Goal: Information Seeking & Learning: Learn about a topic

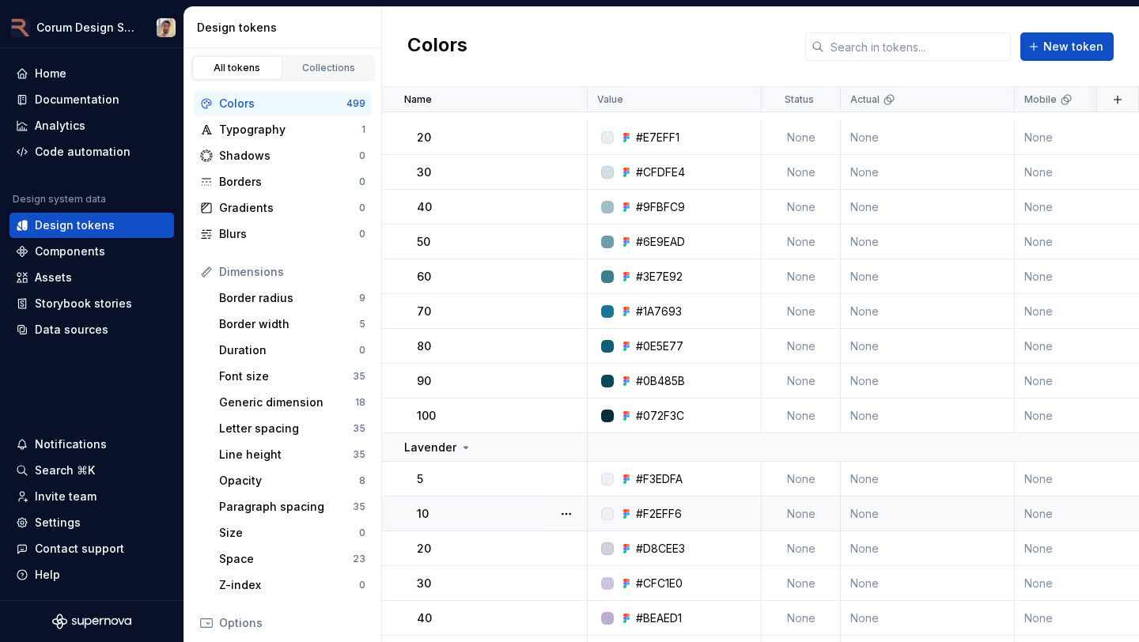
scroll to position [502, 0]
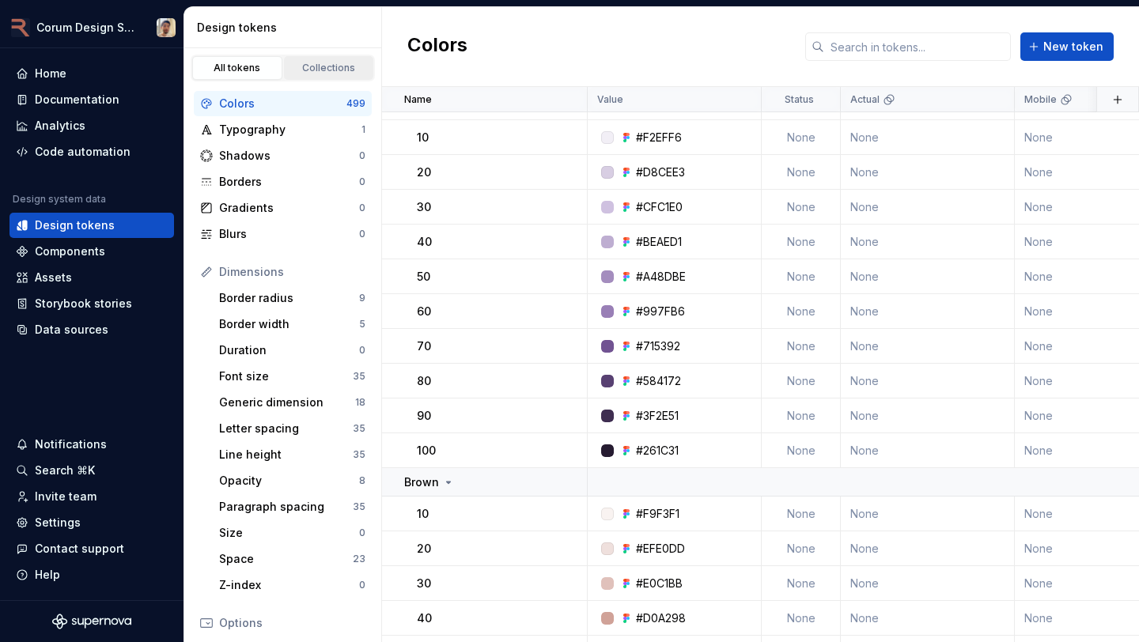
click at [307, 67] on div "Collections" at bounding box center [329, 68] width 79 height 13
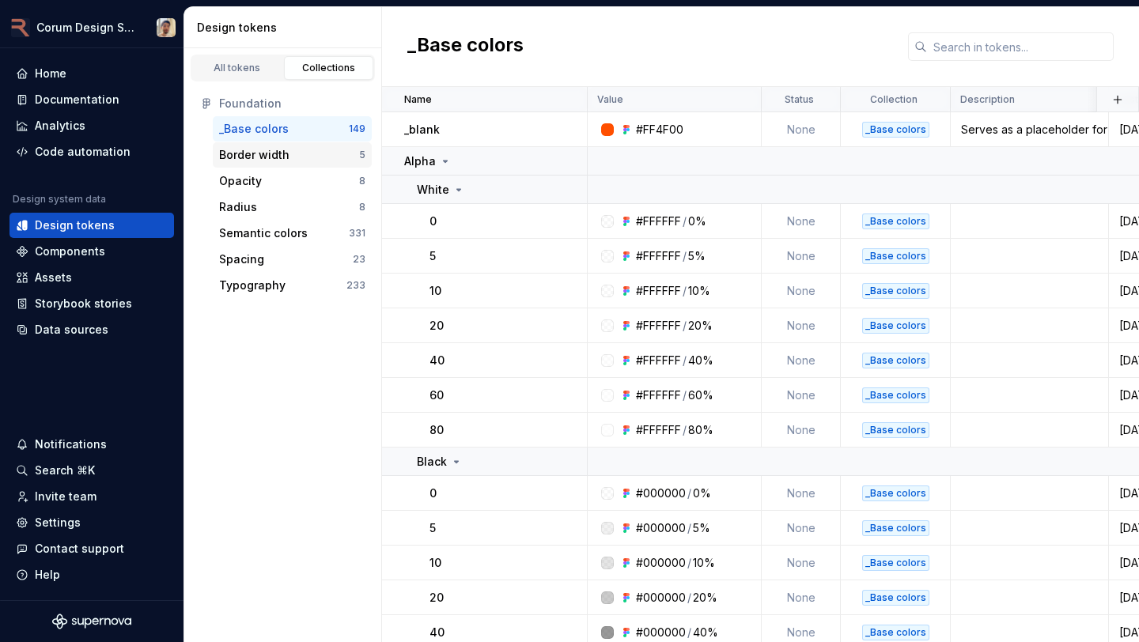
click at [281, 152] on div "Border width" at bounding box center [254, 155] width 70 height 16
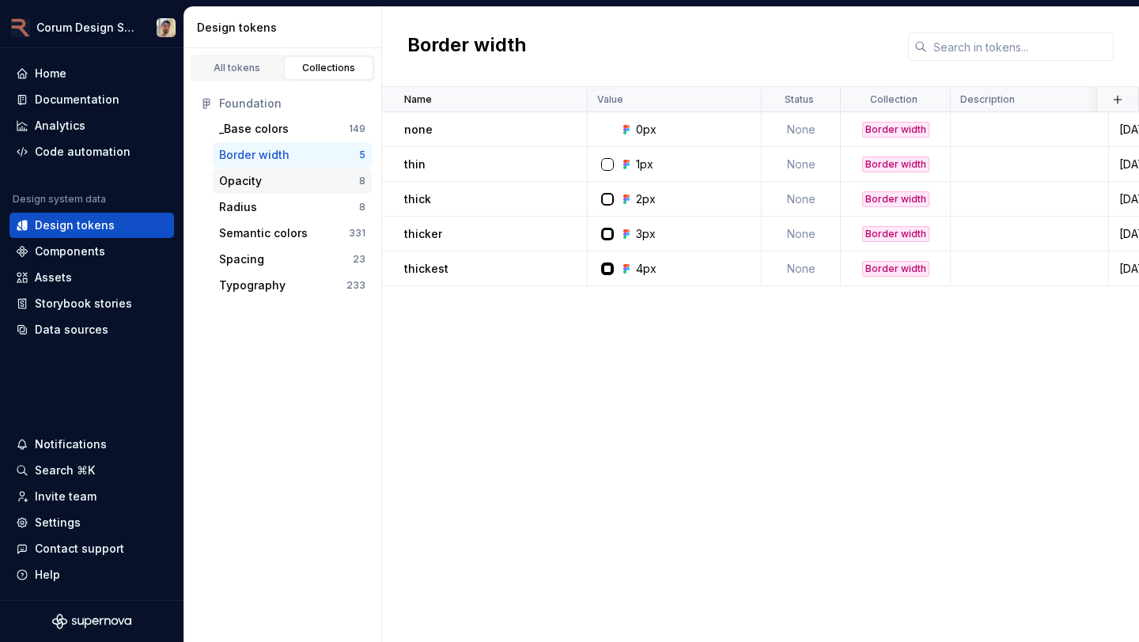
click at [300, 177] on div "Opacity" at bounding box center [289, 181] width 140 height 16
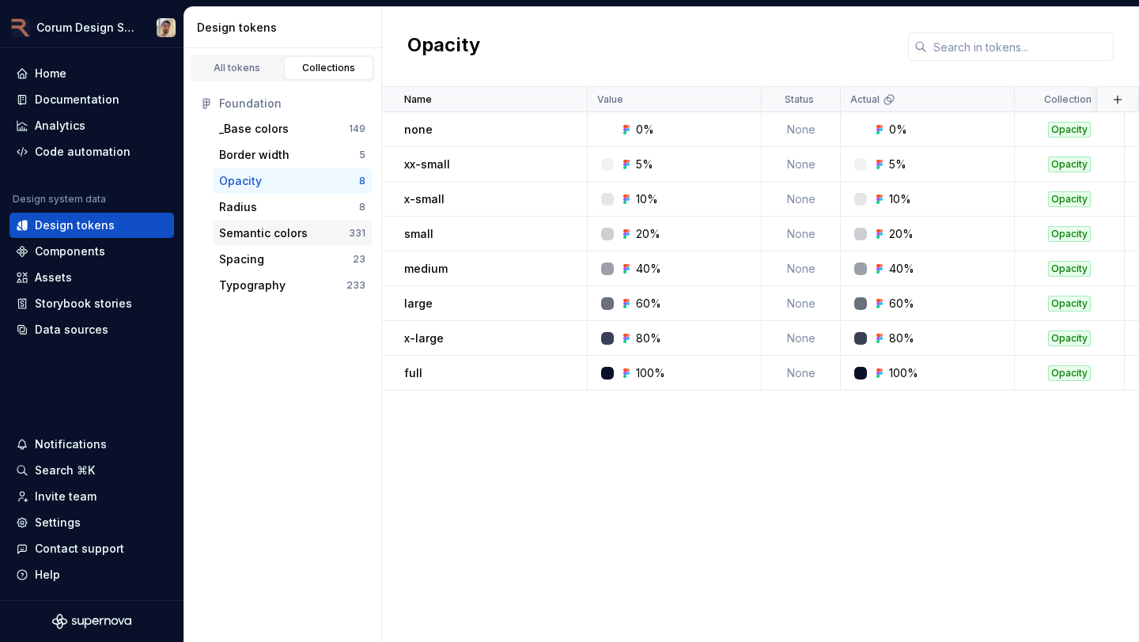
click at [294, 232] on div "Semantic colors" at bounding box center [263, 233] width 89 height 16
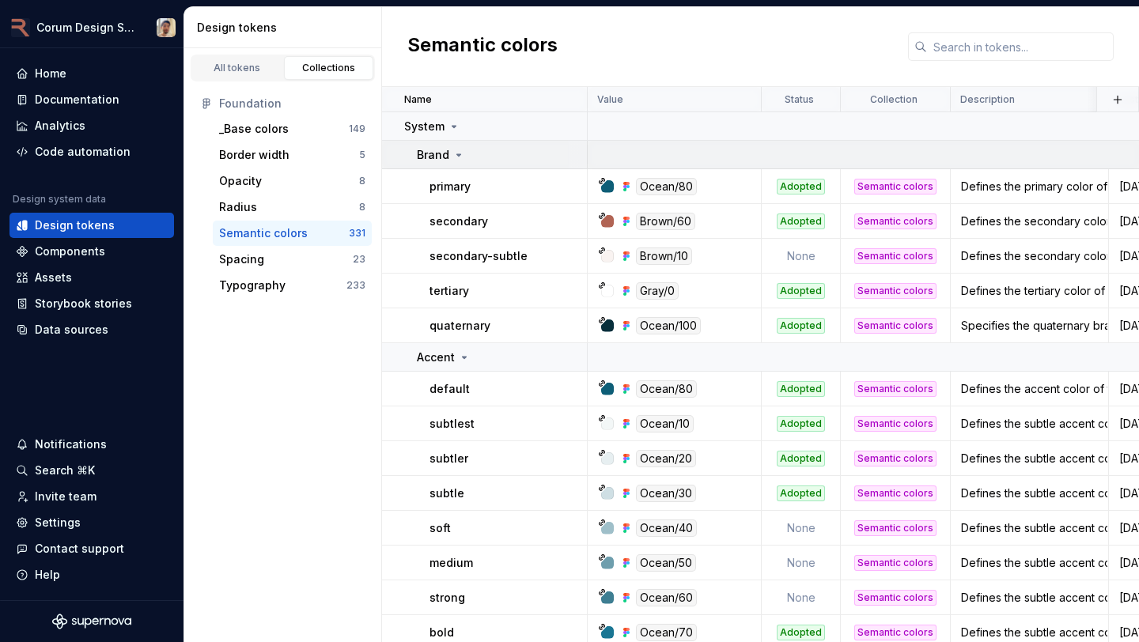
click at [453, 153] on icon at bounding box center [459, 155] width 13 height 13
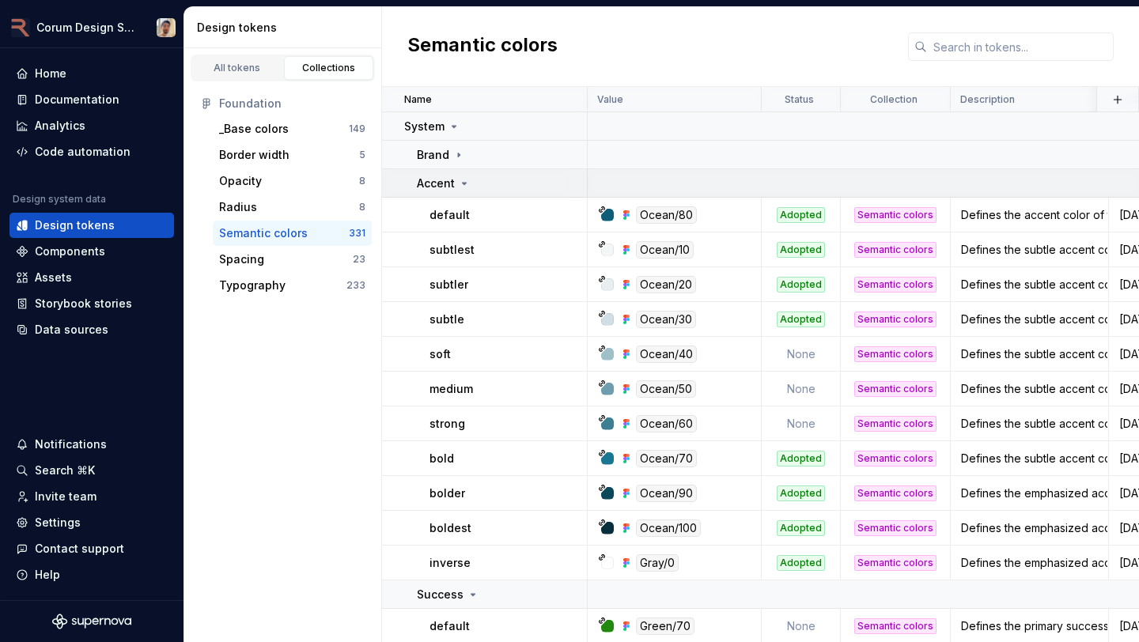
click at [460, 178] on icon at bounding box center [464, 183] width 13 height 13
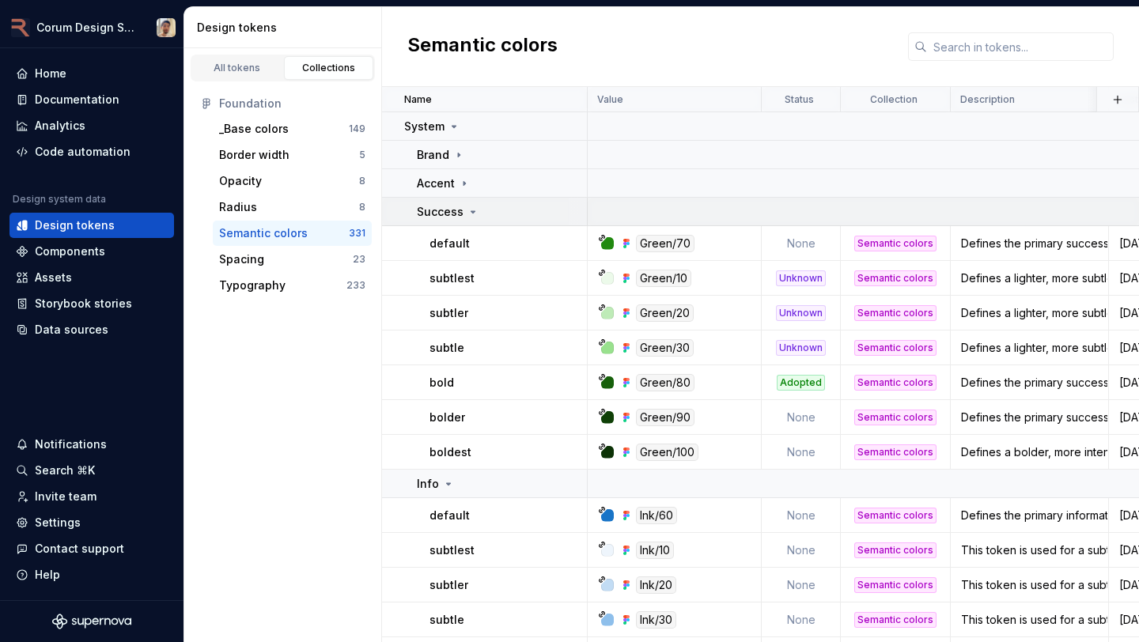
click at [455, 207] on p "Success" at bounding box center [440, 212] width 47 height 16
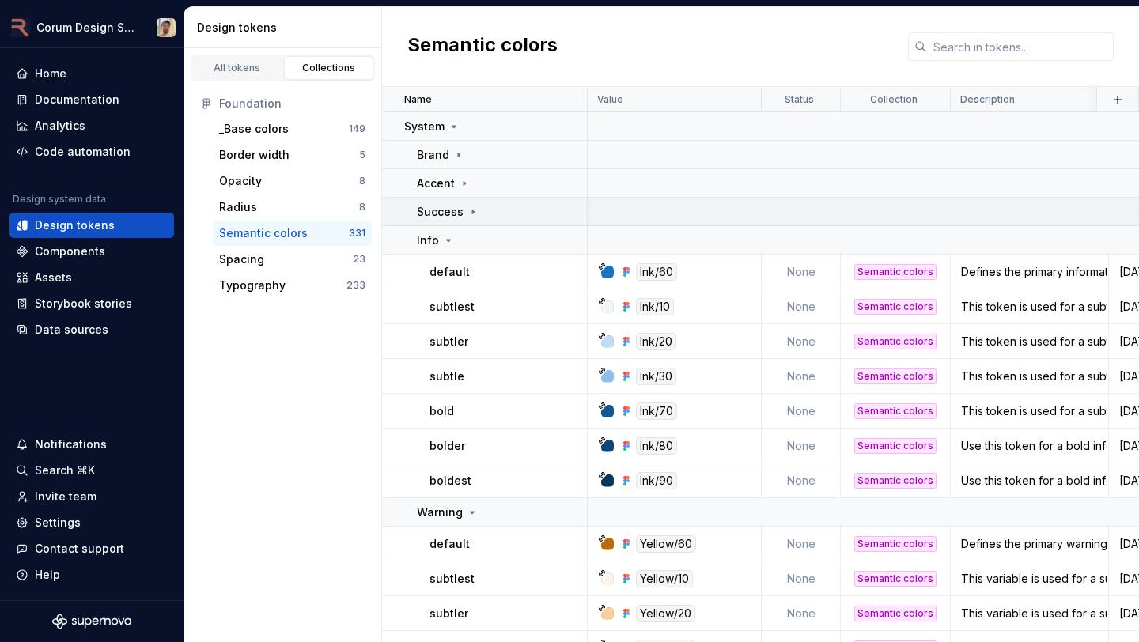
click at [455, 207] on p "Success" at bounding box center [440, 212] width 47 height 16
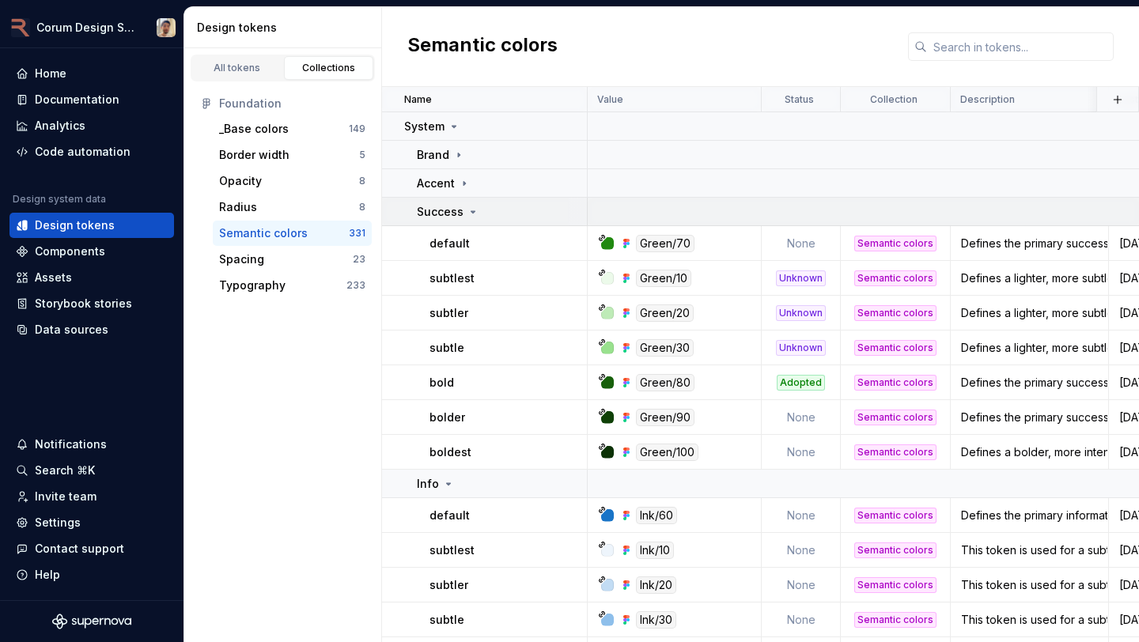
click at [506, 218] on div "Success" at bounding box center [501, 212] width 169 height 16
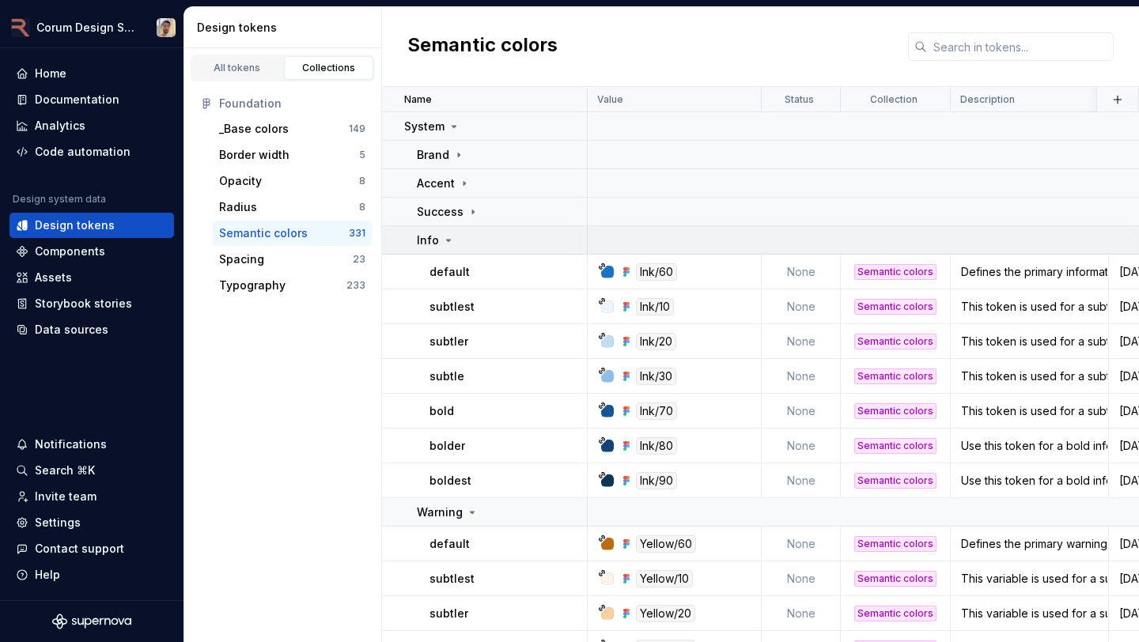
click at [484, 238] on div "Info" at bounding box center [501, 241] width 169 height 16
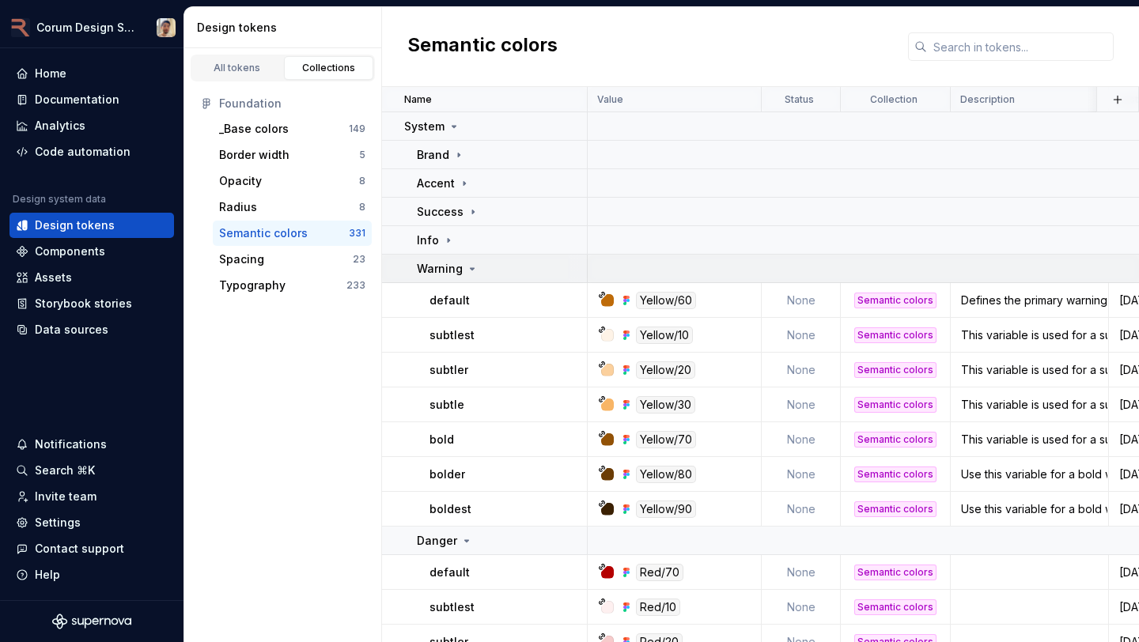
click at [474, 264] on icon at bounding box center [472, 269] width 13 height 13
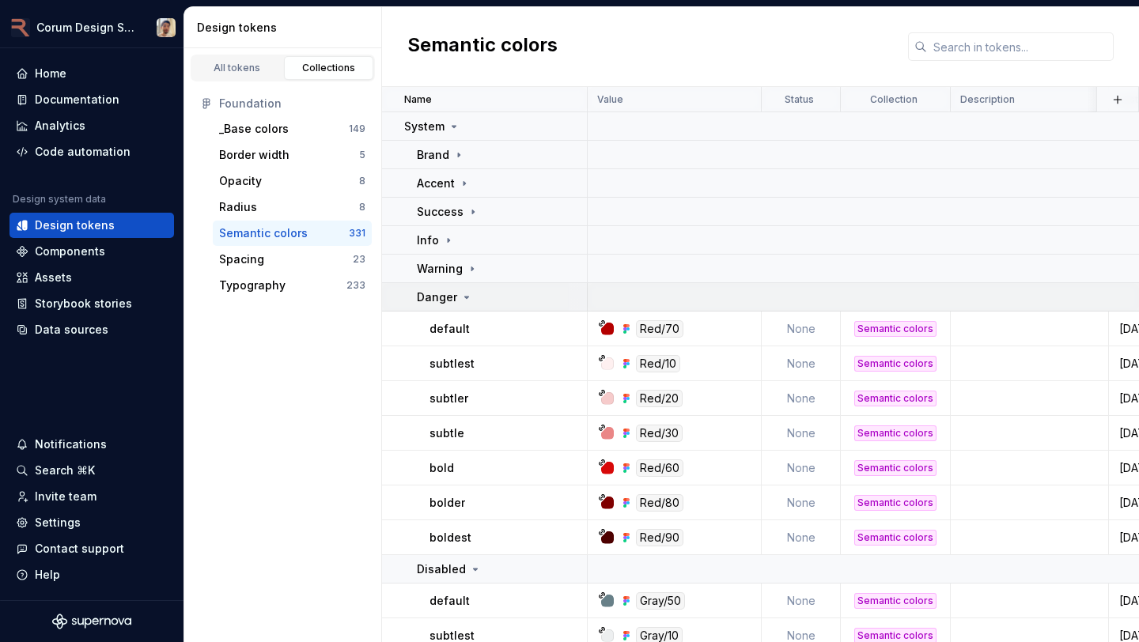
click at [467, 302] on icon at bounding box center [466, 297] width 13 height 13
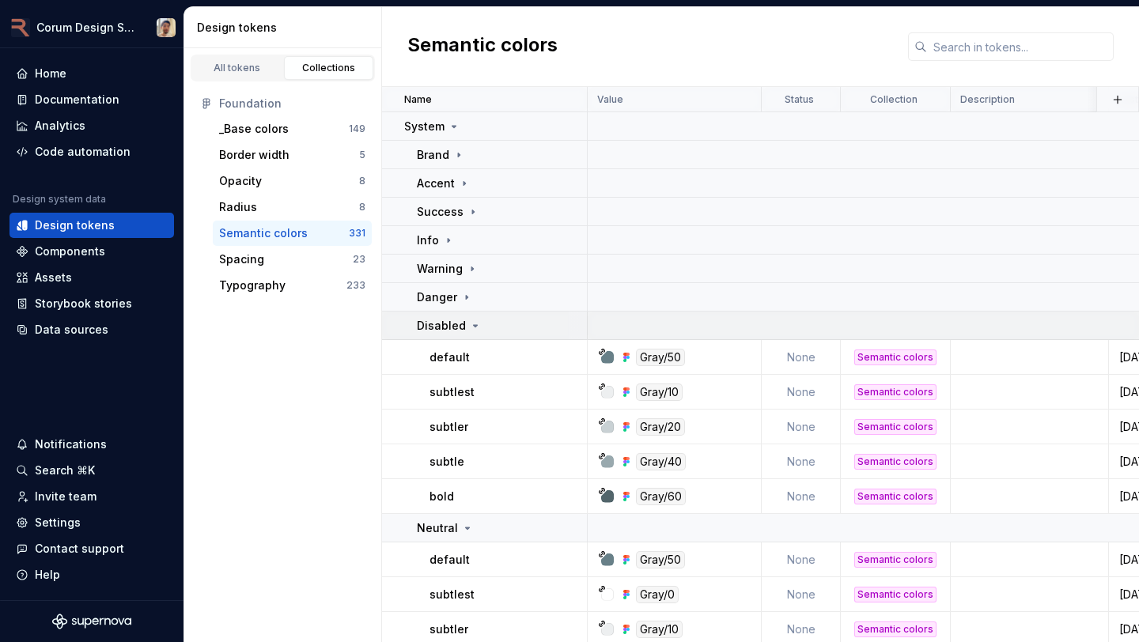
click at [464, 333] on div "Disabled" at bounding box center [449, 326] width 65 height 16
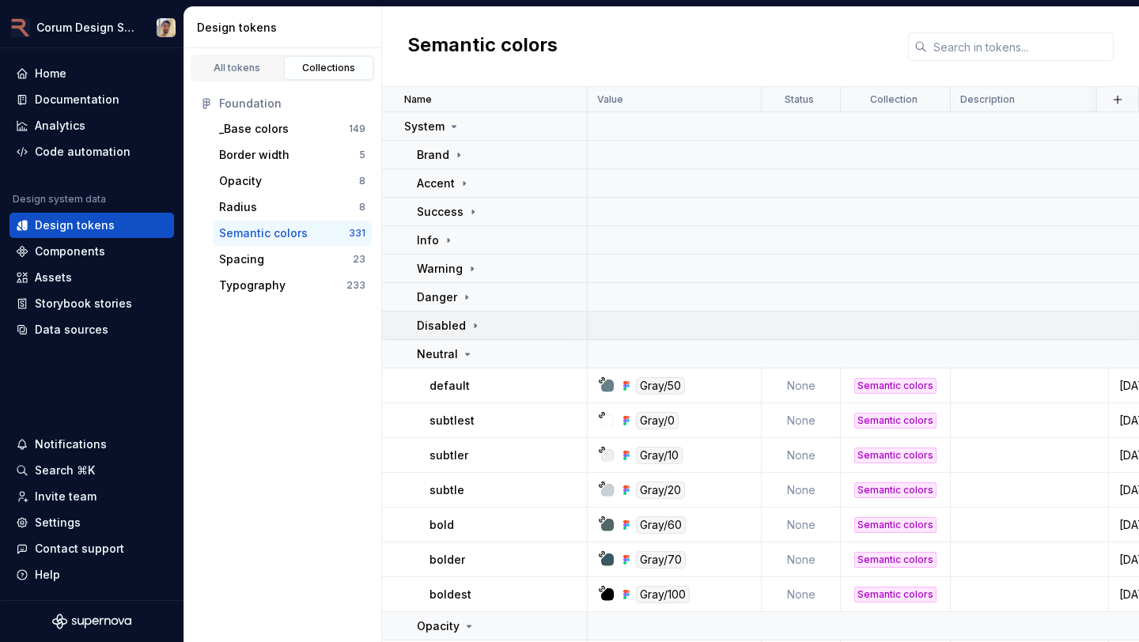
click at [464, 333] on div "Disabled" at bounding box center [449, 326] width 65 height 16
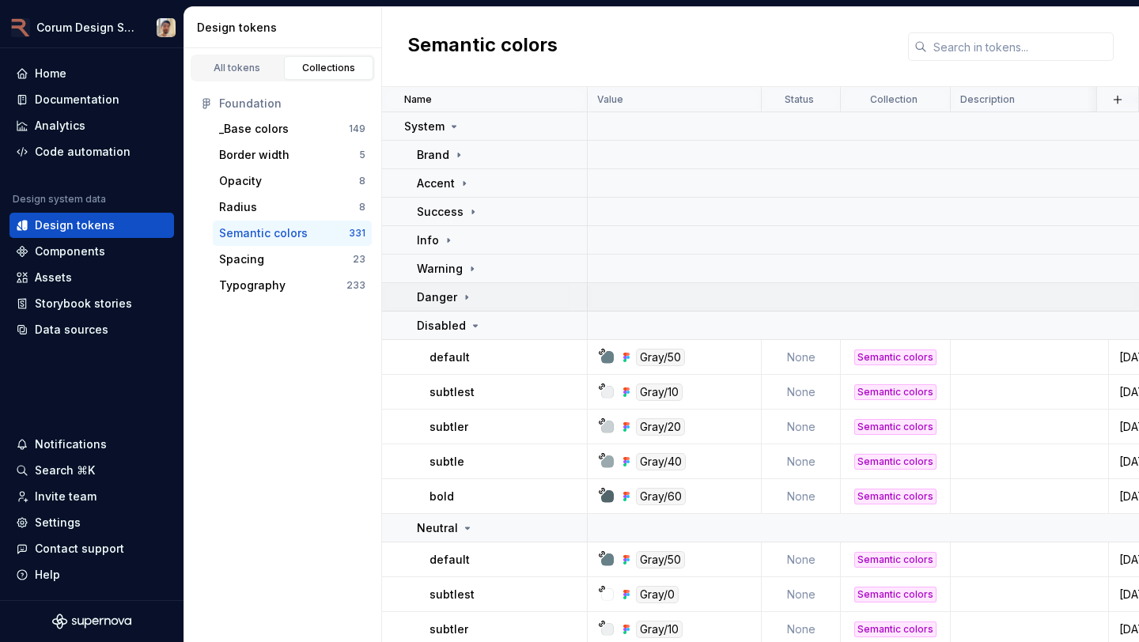
click at [465, 302] on icon at bounding box center [466, 297] width 13 height 13
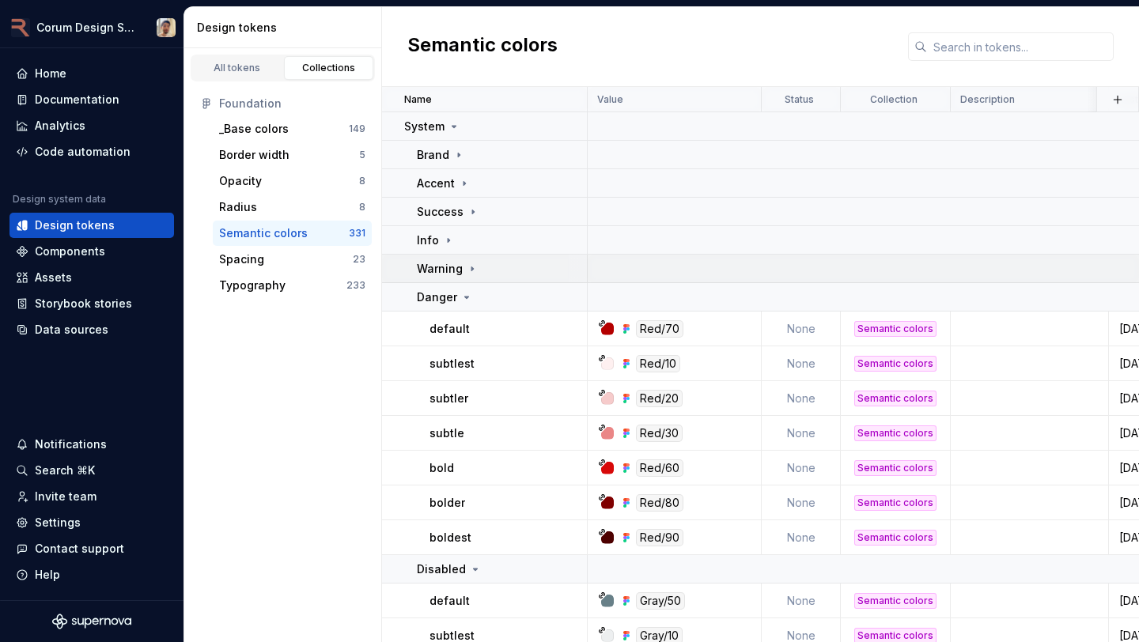
click at [469, 274] on icon at bounding box center [472, 269] width 13 height 13
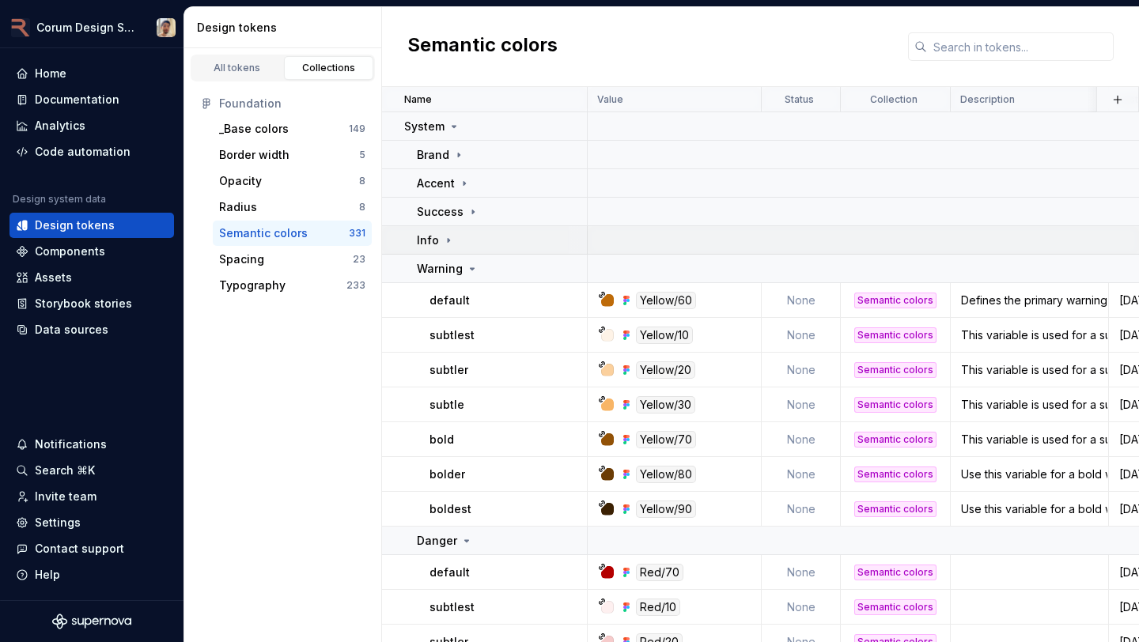
click at [475, 247] on div "Info" at bounding box center [501, 241] width 169 height 16
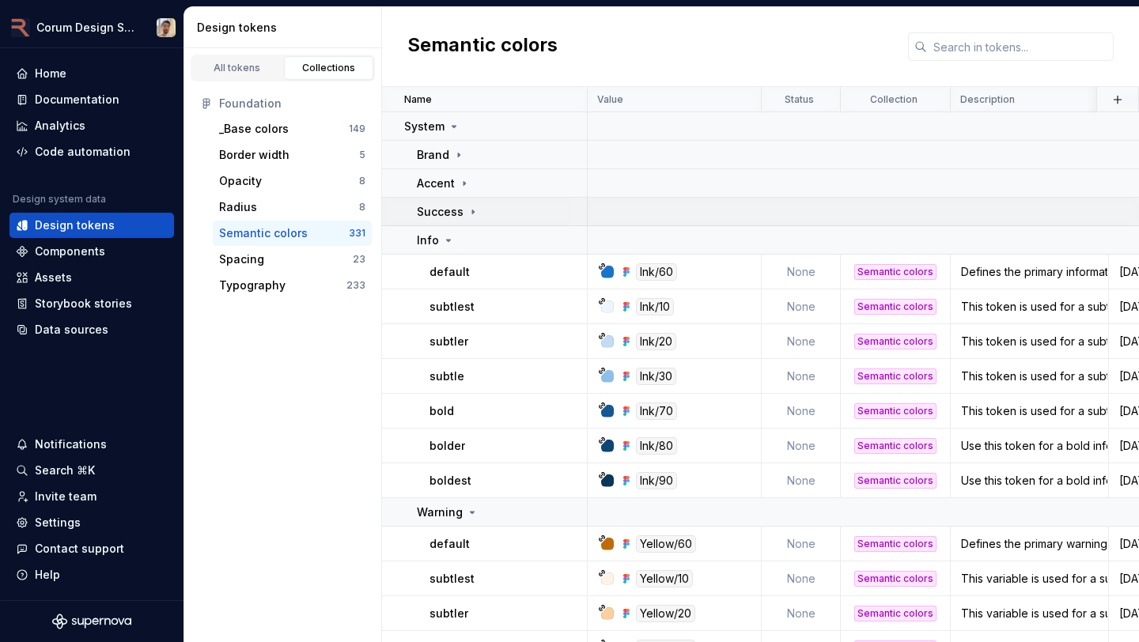
click at [480, 218] on div "Success" at bounding box center [501, 212] width 169 height 16
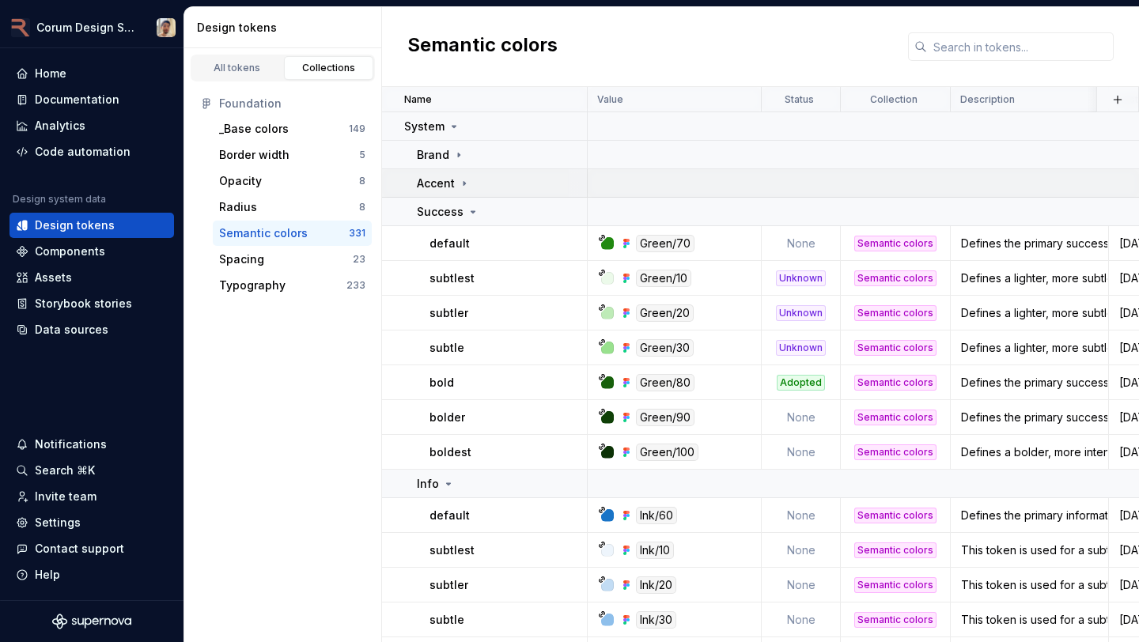
click at [480, 191] on td "Accent" at bounding box center [485, 183] width 206 height 28
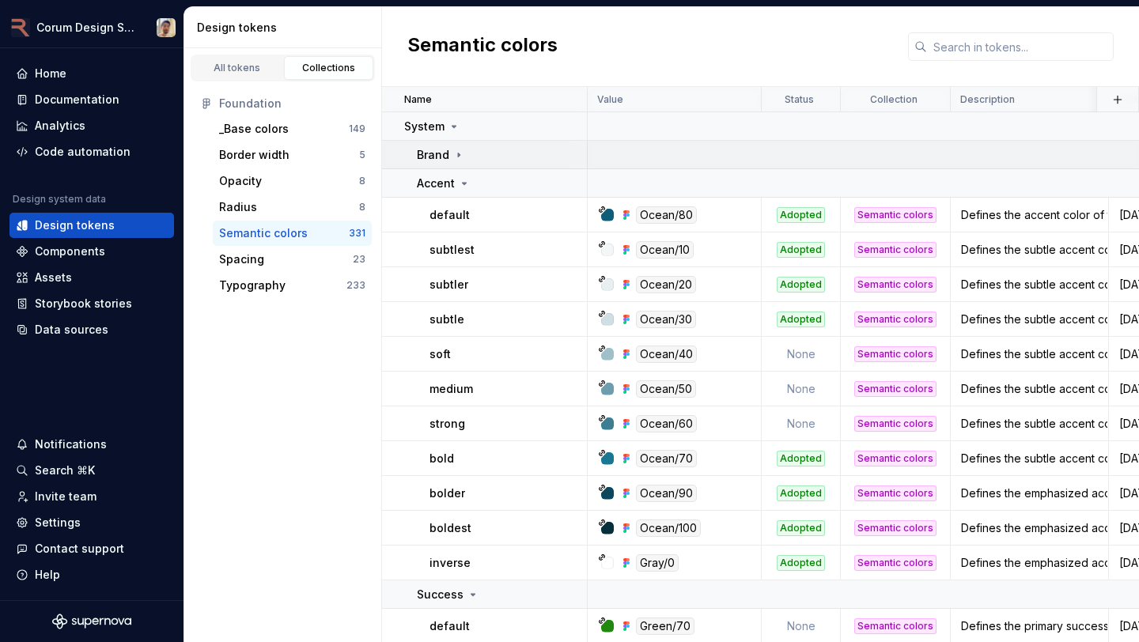
click at [487, 150] on div "Brand" at bounding box center [501, 155] width 169 height 16
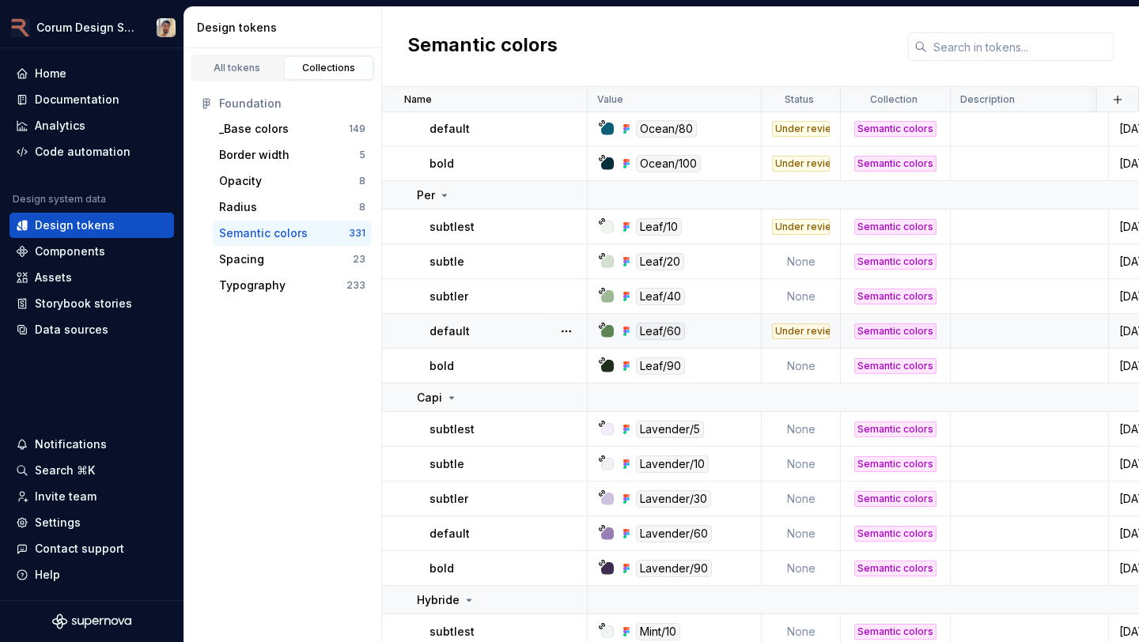
scroll to position [3227, 0]
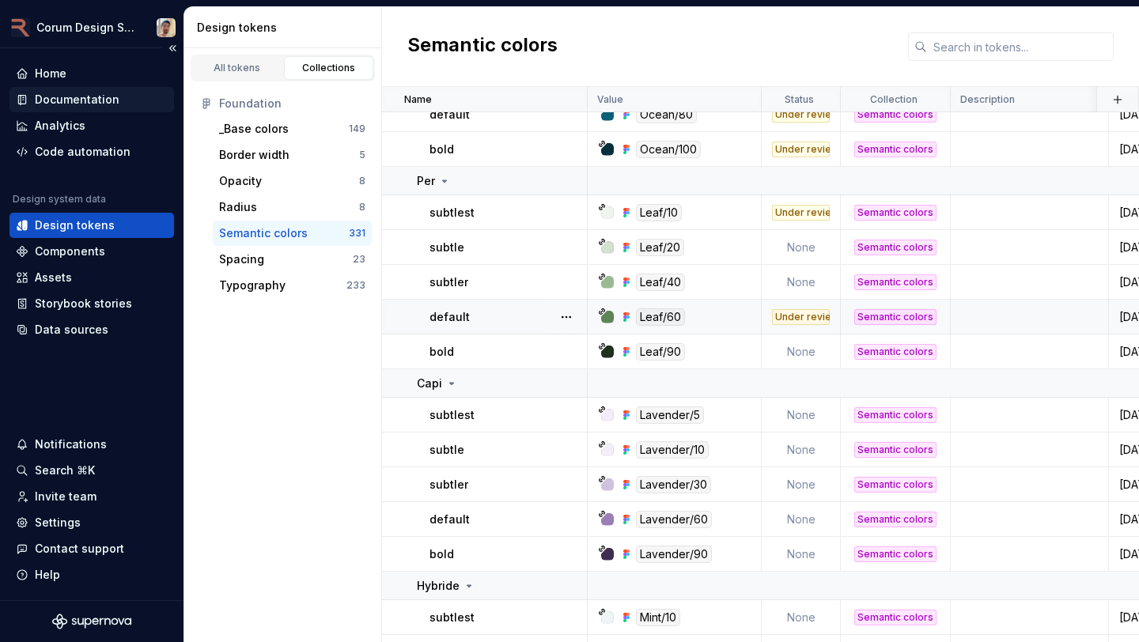
click at [74, 104] on div "Documentation" at bounding box center [77, 100] width 85 height 16
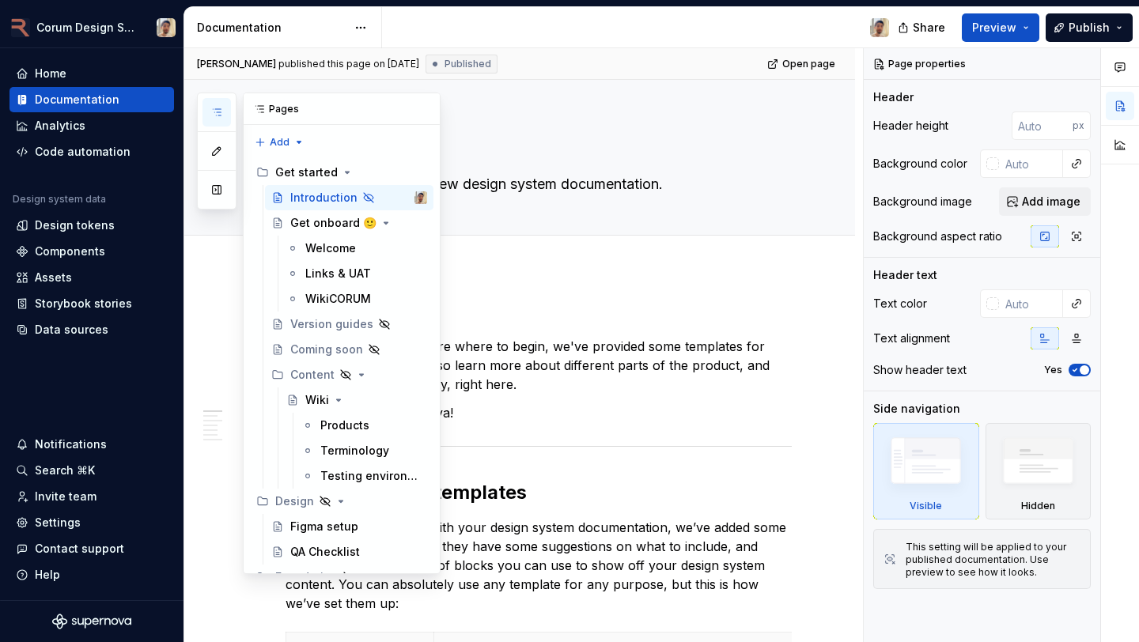
click at [207, 109] on button "button" at bounding box center [217, 112] width 28 height 28
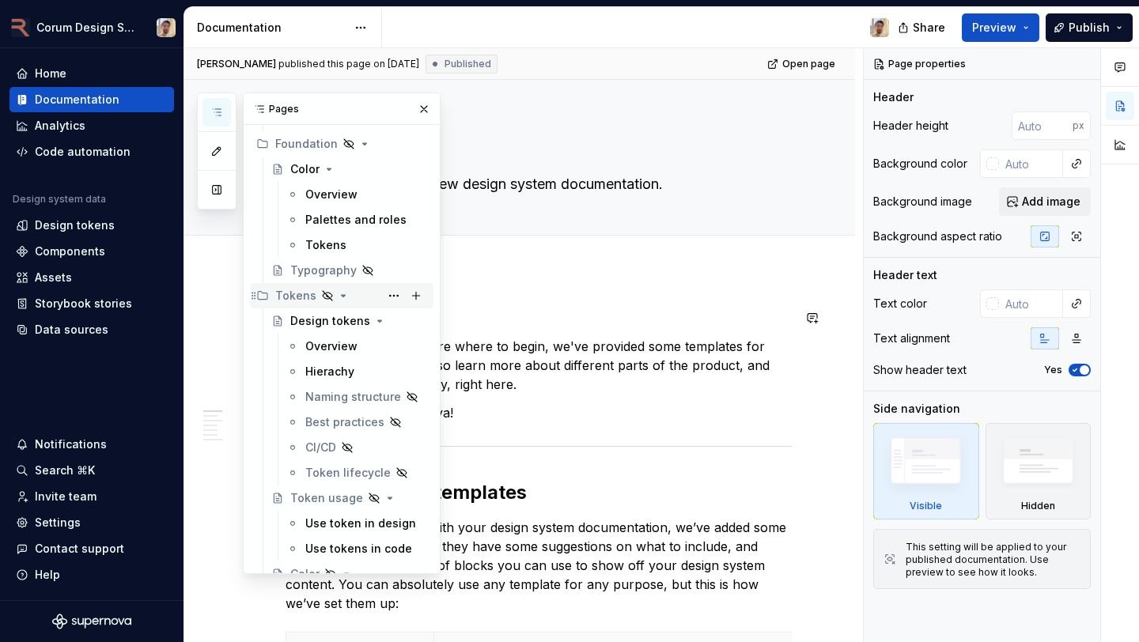
scroll to position [412, 0]
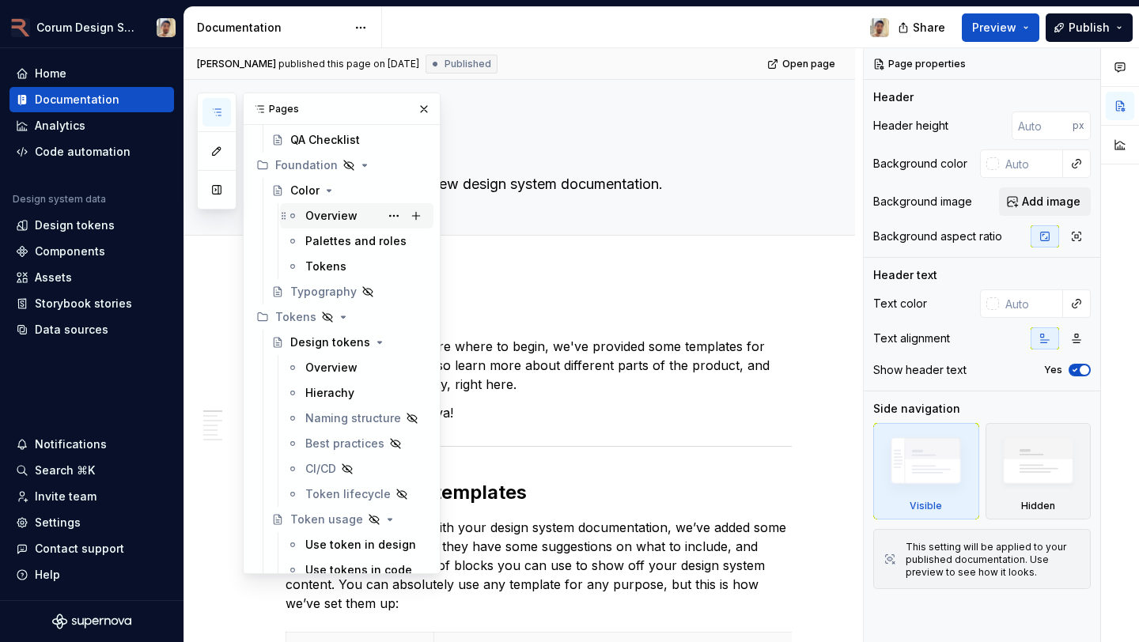
click at [354, 215] on div "Overview" at bounding box center [331, 216] width 52 height 16
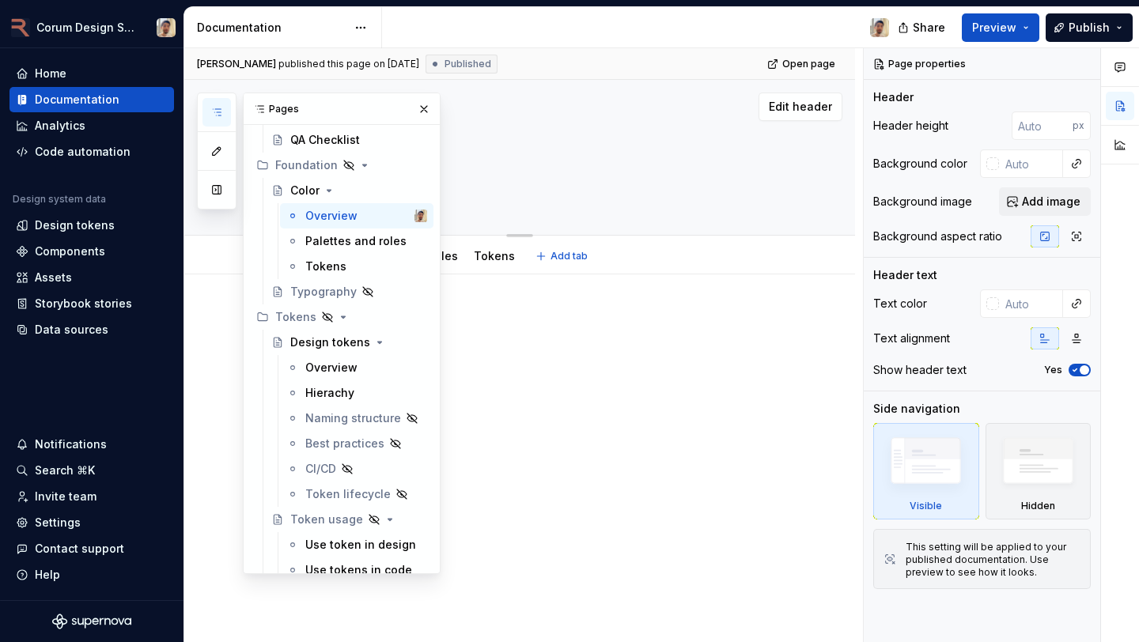
click at [544, 201] on div "Color" at bounding box center [539, 157] width 506 height 155
click at [270, 82] on div "Hidden page Color Edit header" at bounding box center [519, 158] width 671 height 156
click at [218, 106] on icon "button" at bounding box center [216, 112] width 13 height 13
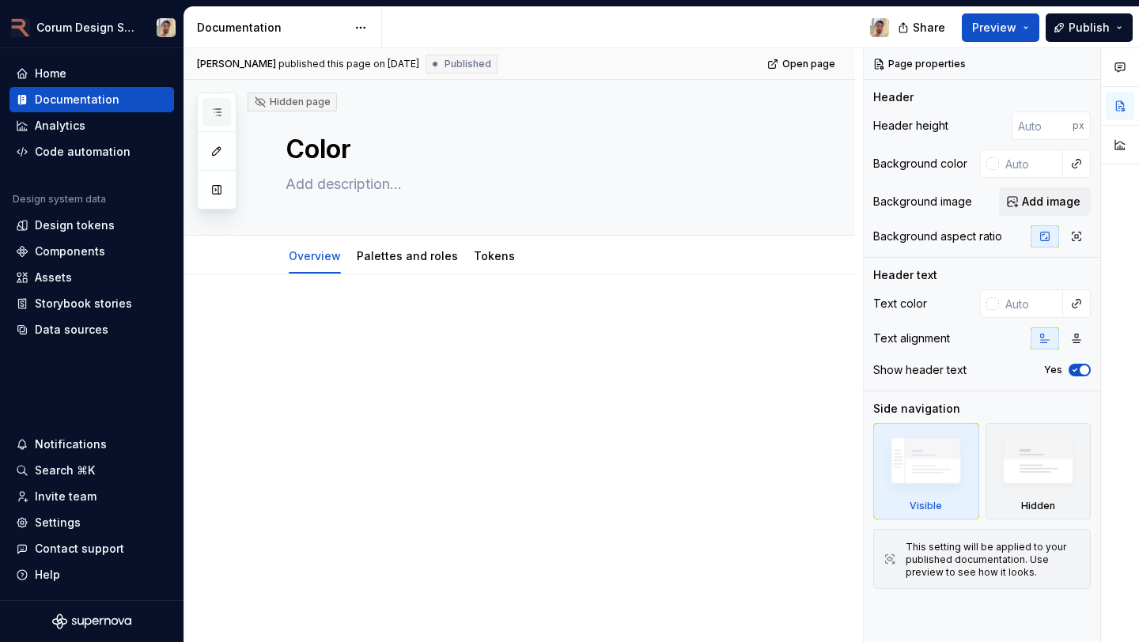
click at [219, 109] on icon "button" at bounding box center [216, 112] width 13 height 13
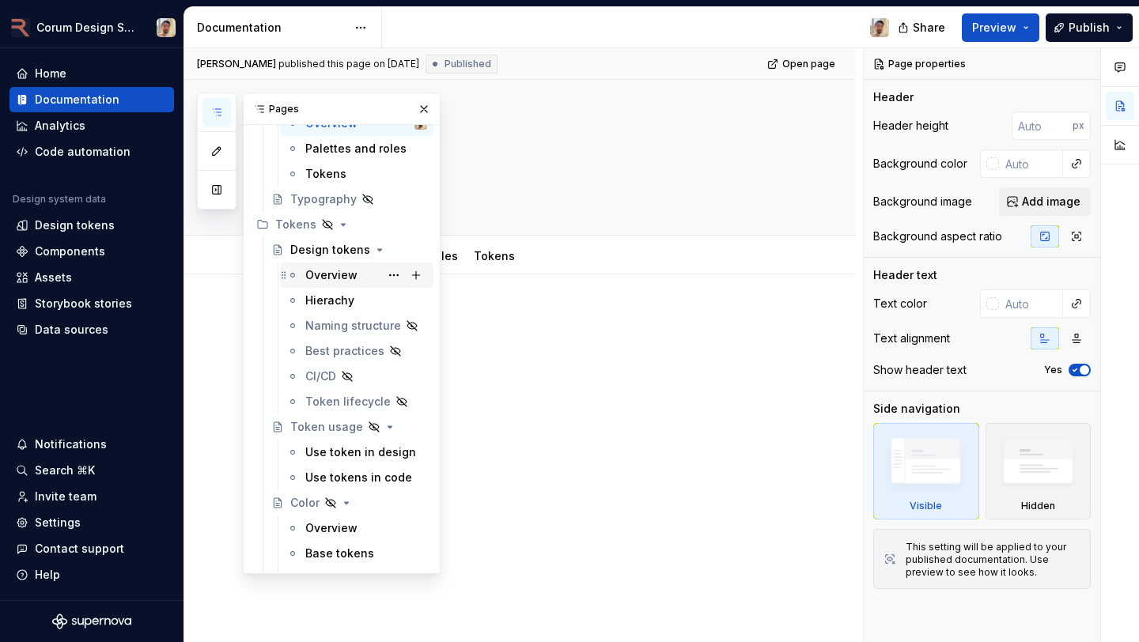
scroll to position [622, 0]
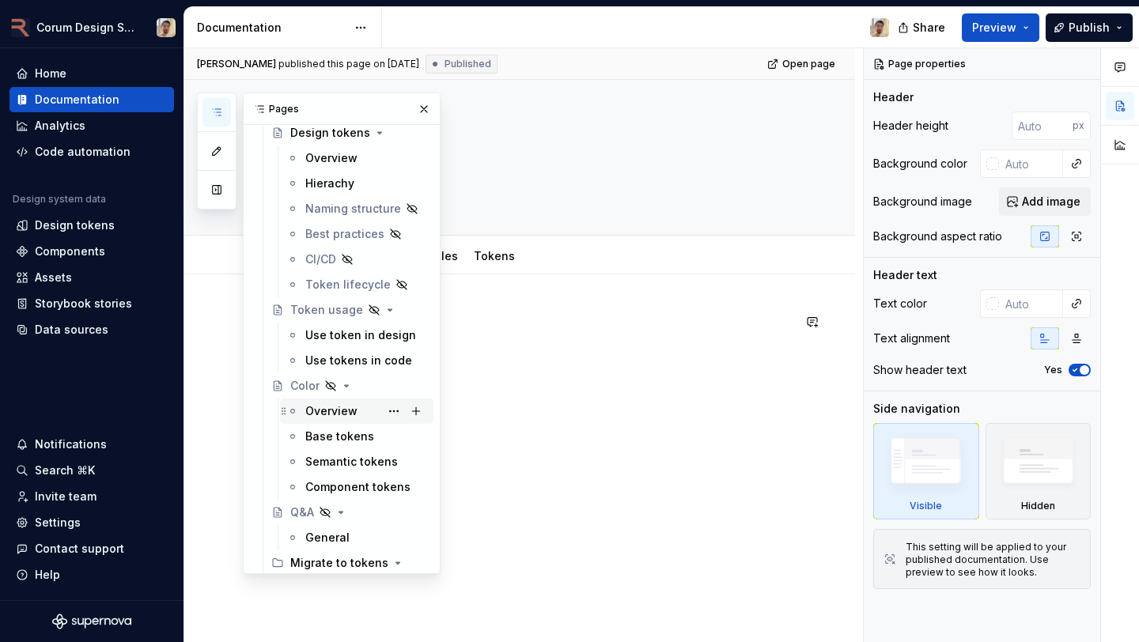
click at [339, 412] on div "Overview" at bounding box center [331, 411] width 52 height 16
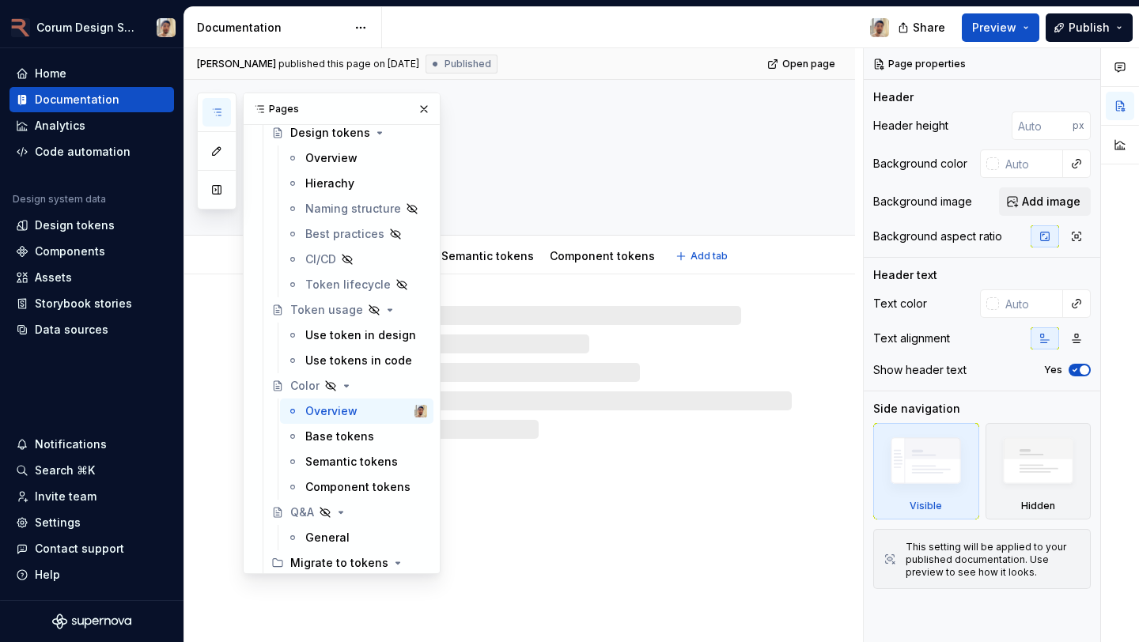
click at [542, 157] on textarea "Color" at bounding box center [535, 150] width 506 height 38
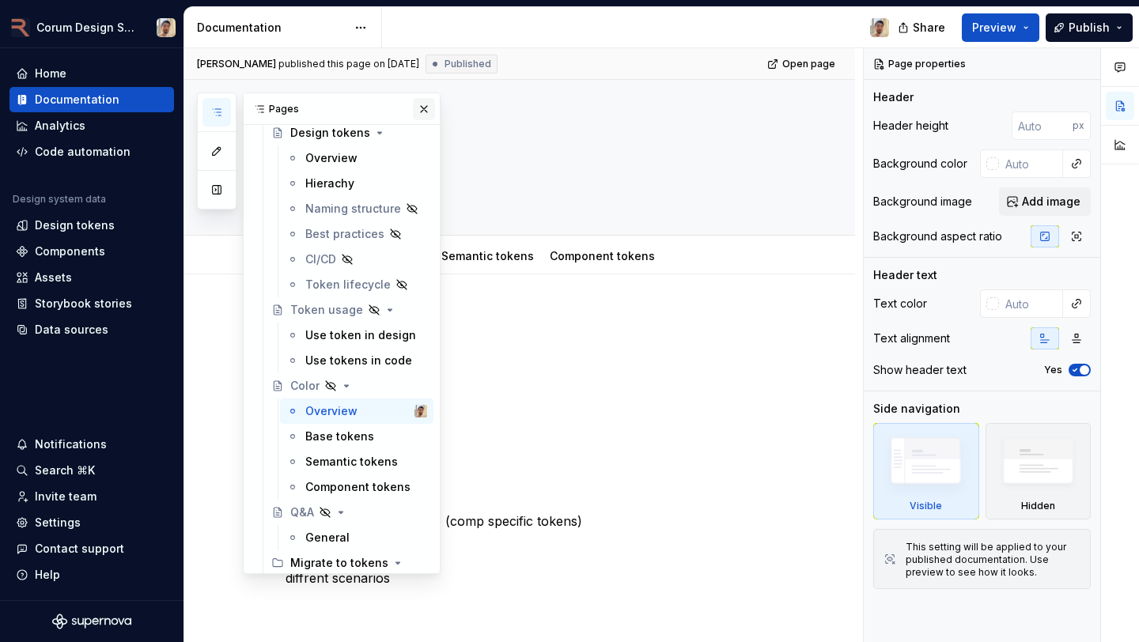
click at [423, 111] on button "button" at bounding box center [424, 109] width 22 height 22
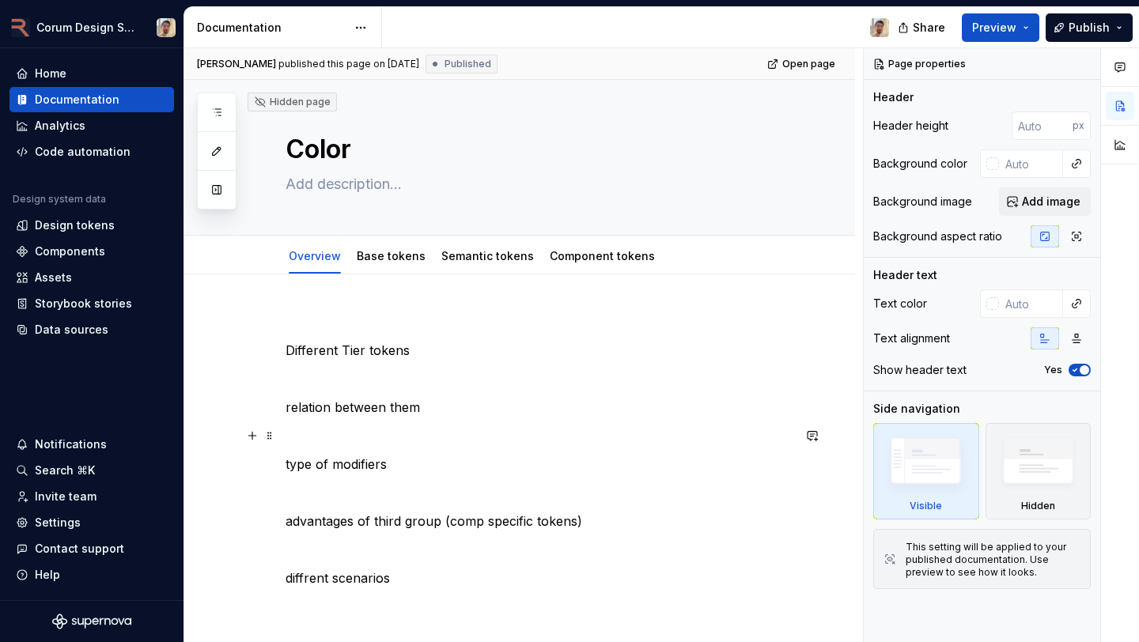
scroll to position [121, 0]
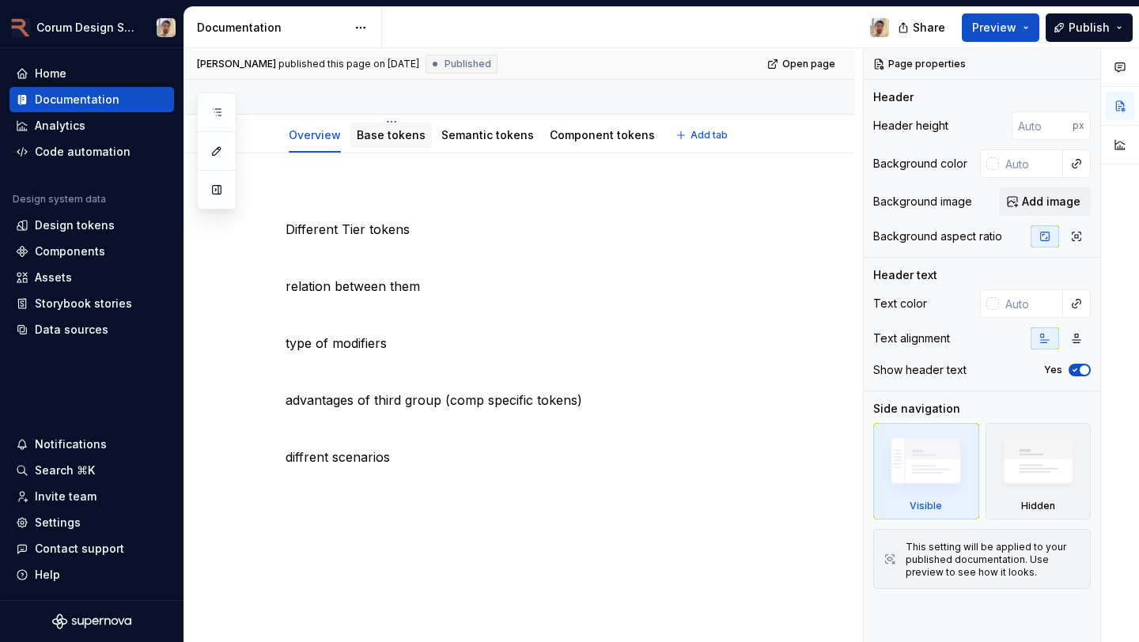
click at [404, 140] on link "Base tokens" at bounding box center [391, 134] width 69 height 13
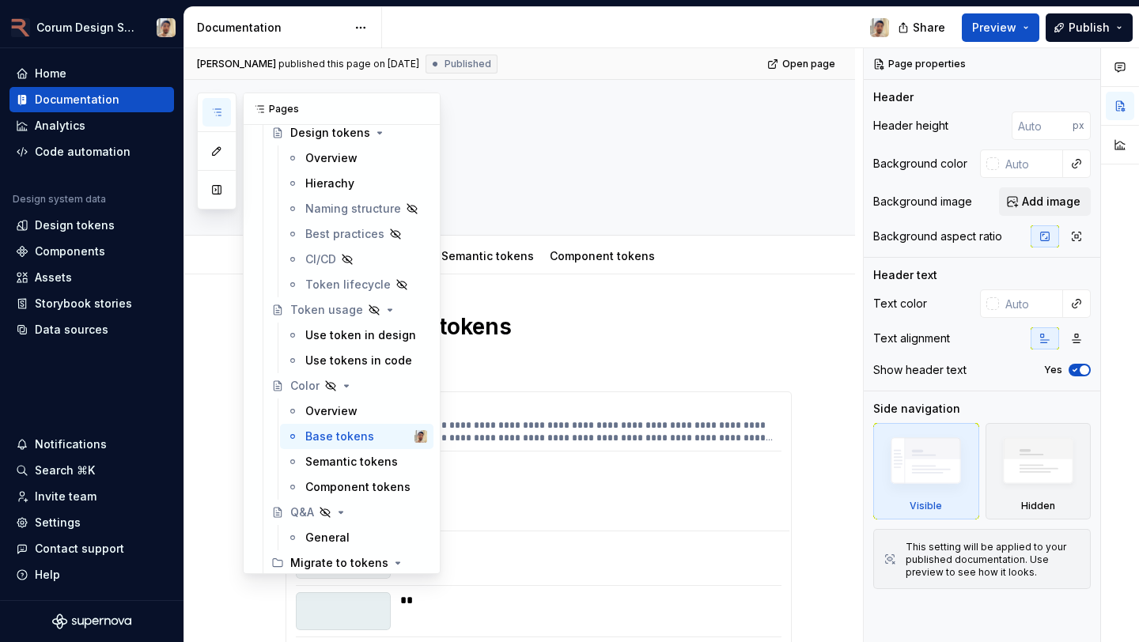
click at [225, 107] on button "button" at bounding box center [217, 112] width 28 height 28
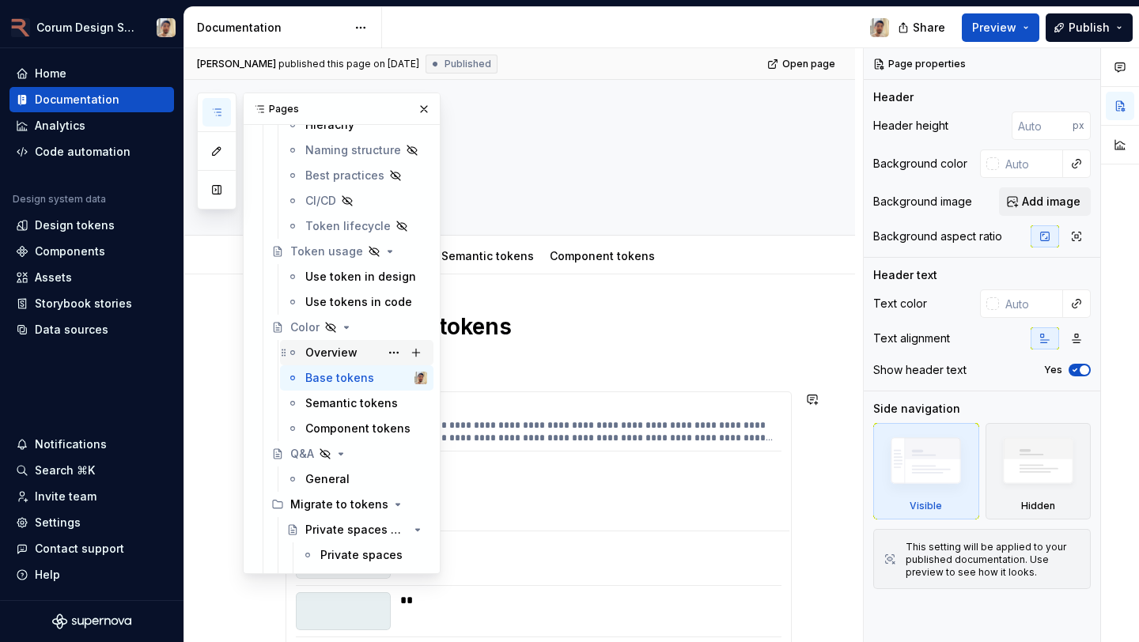
scroll to position [683, 0]
click at [334, 407] on div "Semantic tokens" at bounding box center [342, 401] width 74 height 16
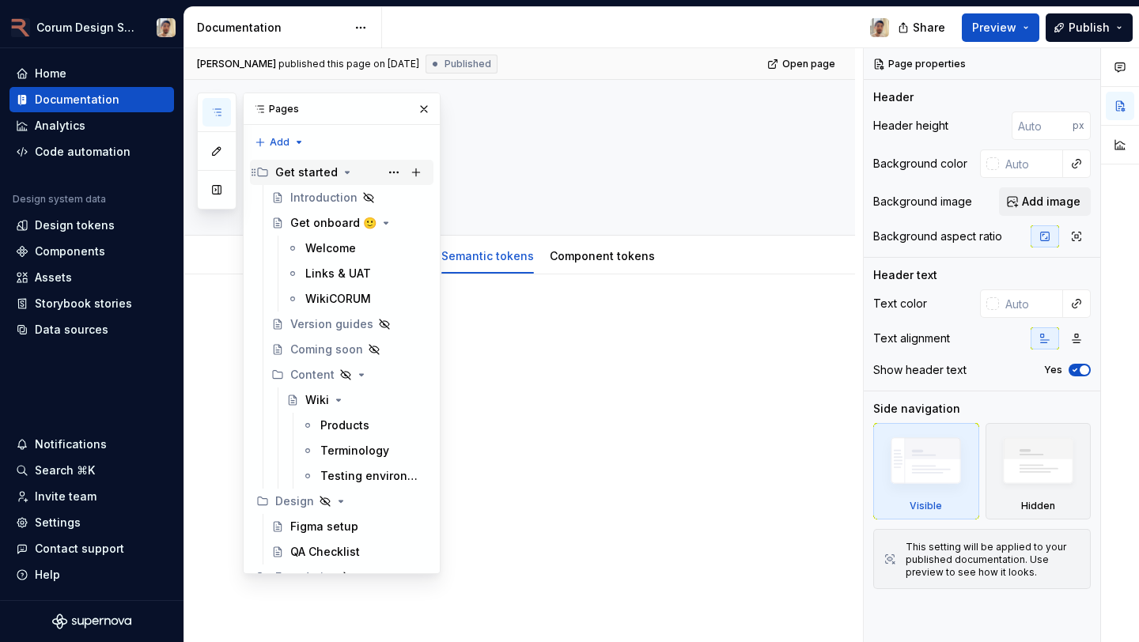
click at [322, 173] on div "Get started" at bounding box center [306, 173] width 63 height 16
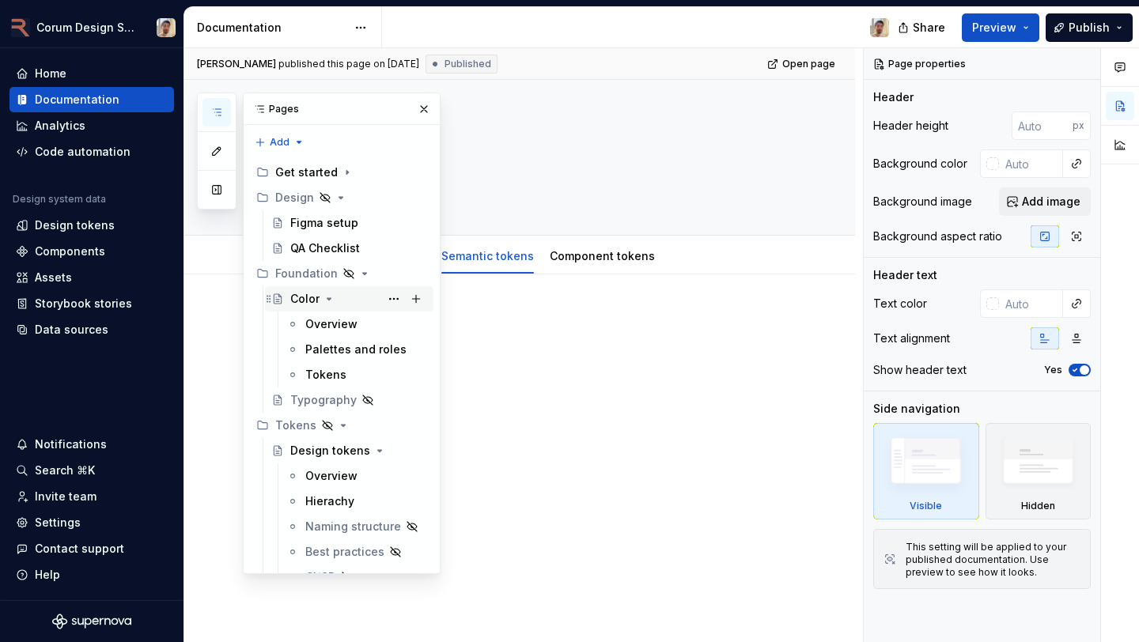
click at [301, 299] on div "Color" at bounding box center [304, 299] width 29 height 16
click at [557, 294] on div at bounding box center [519, 430] width 671 height 310
click at [427, 113] on button "button" at bounding box center [424, 109] width 22 height 22
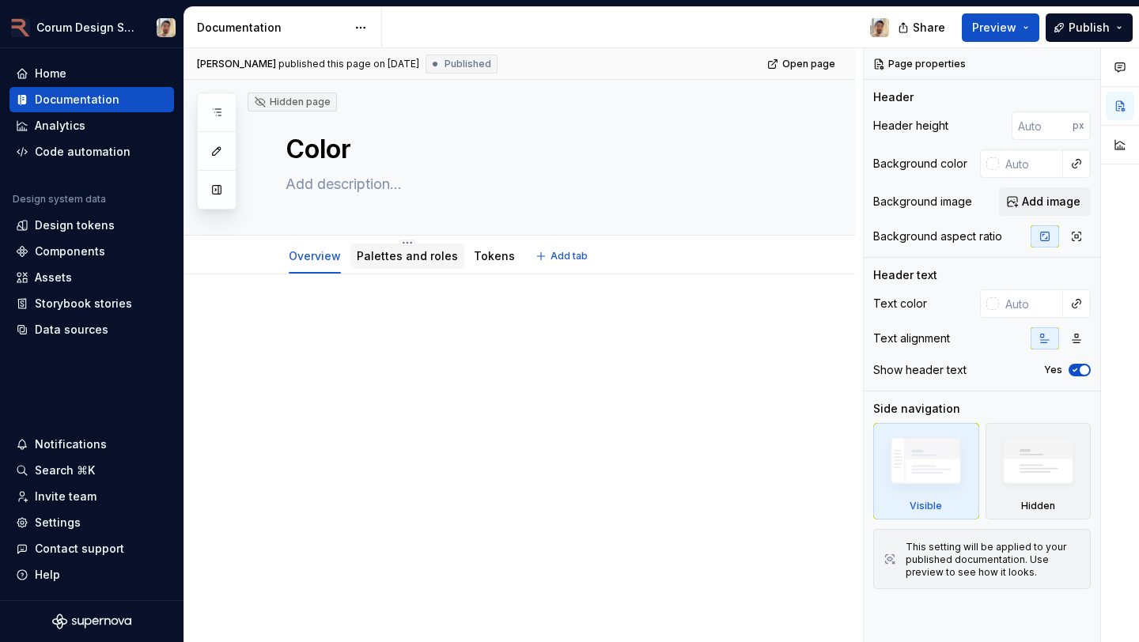
click at [394, 271] on div at bounding box center [407, 272] width 114 height 2
click at [396, 258] on link "Palettes and roles" at bounding box center [407, 255] width 101 height 13
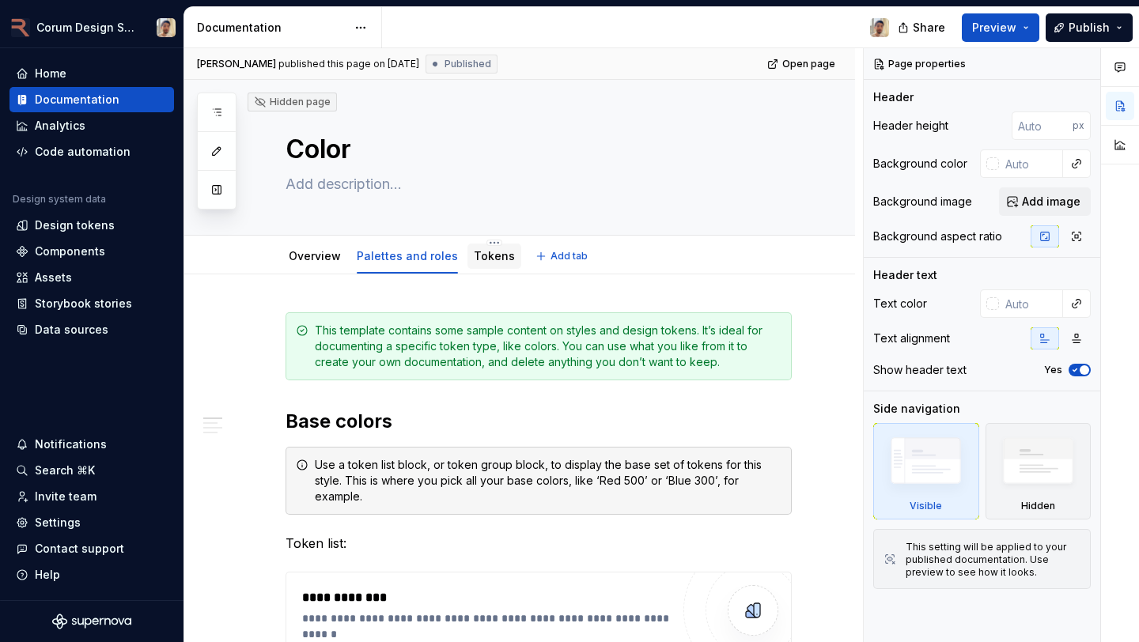
click at [492, 260] on link "Tokens" at bounding box center [494, 255] width 41 height 13
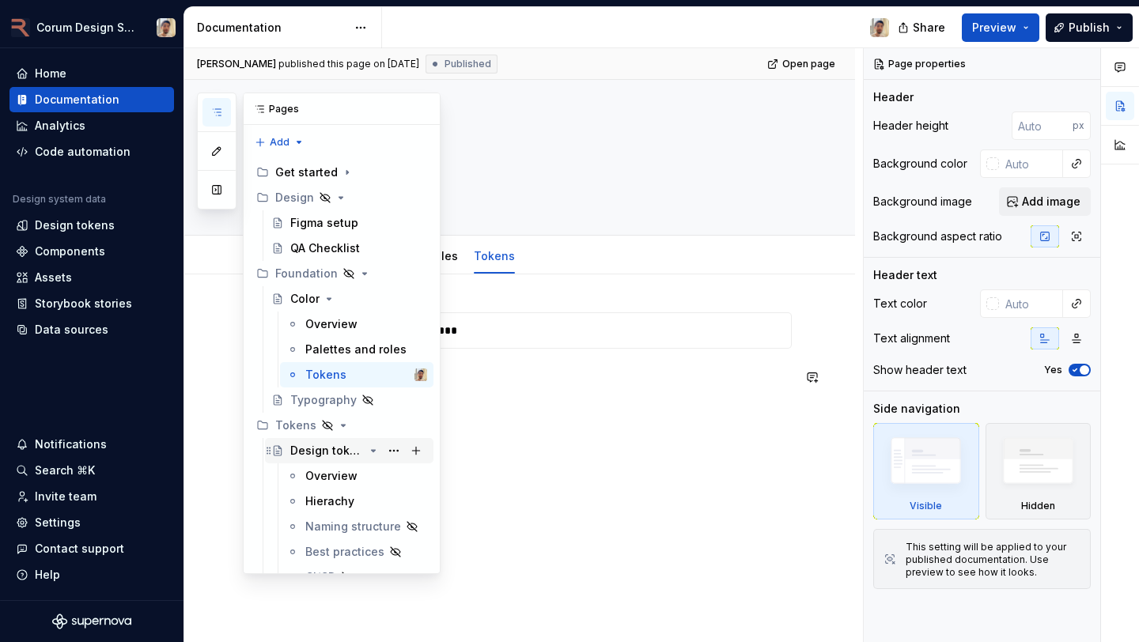
click at [339, 453] on div "Design tokens" at bounding box center [327, 451] width 74 height 16
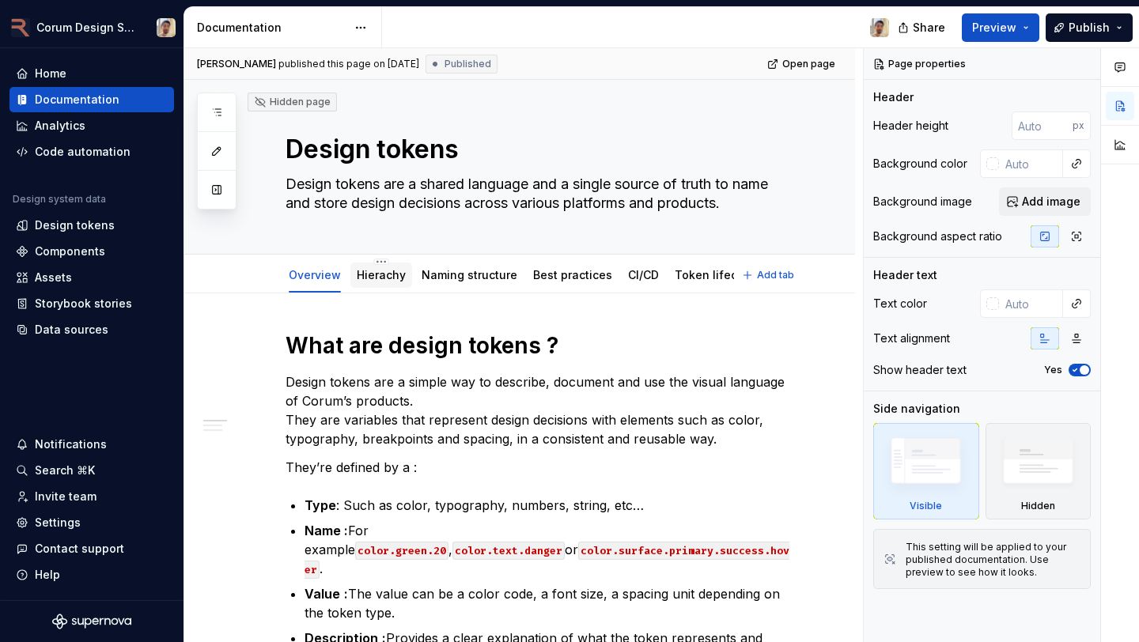
click at [359, 268] on link "Hierachy" at bounding box center [381, 274] width 49 height 13
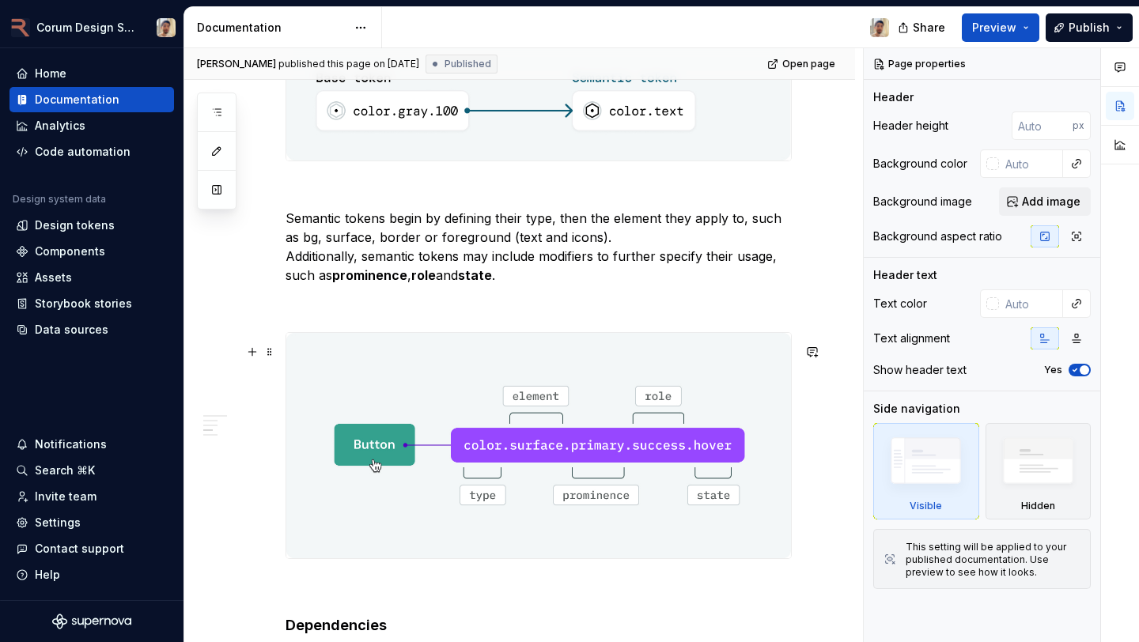
scroll to position [1889, 0]
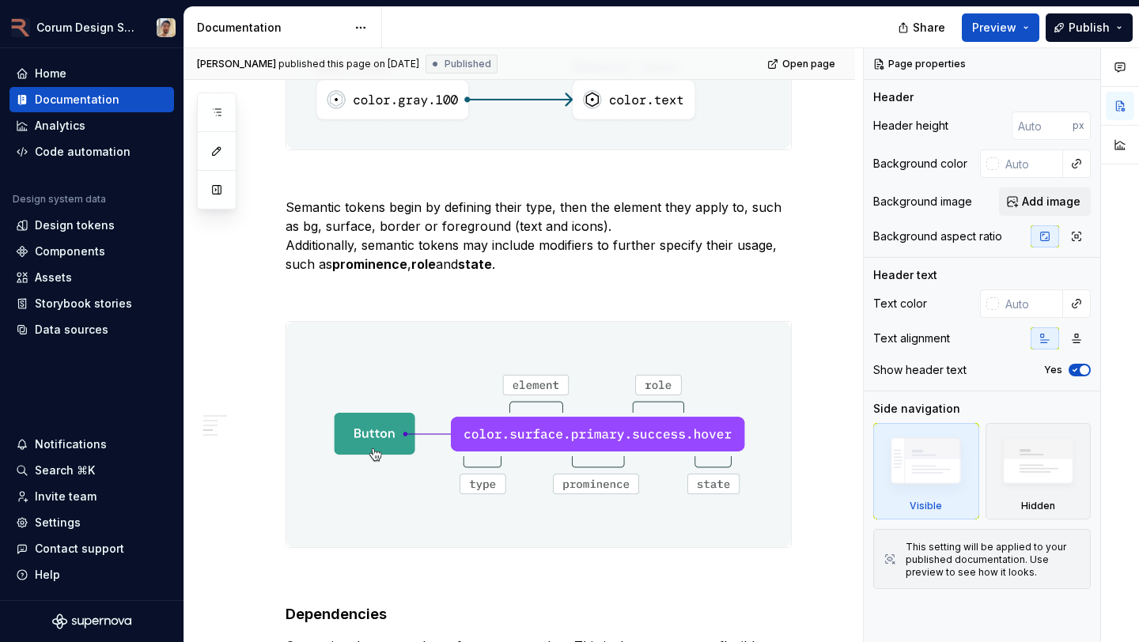
type textarea "*"
